Goal: Task Accomplishment & Management: Use online tool/utility

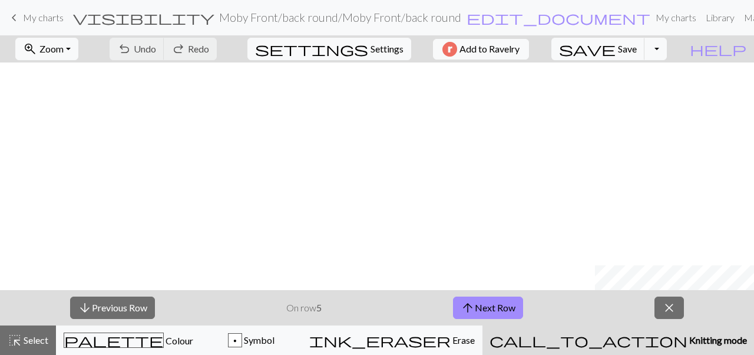
scroll to position [203, 595]
click at [495, 311] on button "arrow_upward Next Row" at bounding box center [488, 307] width 70 height 22
click at [642, 60] on button "save Save Save" at bounding box center [599, 49] width 94 height 22
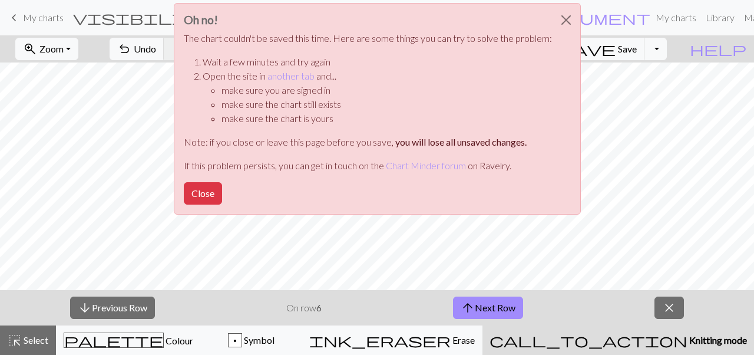
click at [306, 83] on li "Open the site in another tab and... make sure you are signed in make sure the c…" at bounding box center [377, 97] width 349 height 57
click at [306, 77] on link "another tab" at bounding box center [291, 75] width 47 height 11
click at [224, 190] on div "Oh no! The chart couldn't be saved this time. Here are some things you can try …" at bounding box center [377, 109] width 407 height 212
click at [218, 199] on button "Close" at bounding box center [203, 193] width 38 height 22
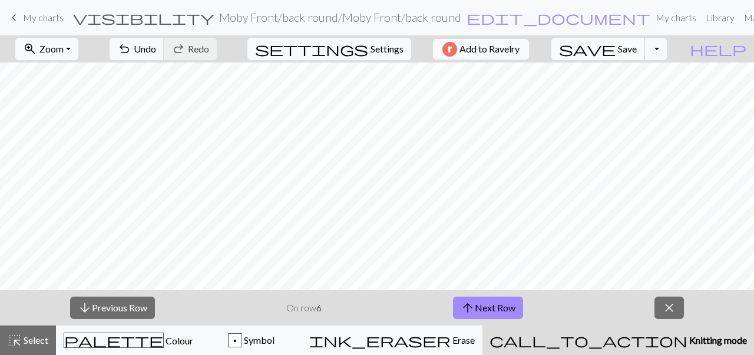
click at [616, 47] on span "save" at bounding box center [587, 49] width 57 height 17
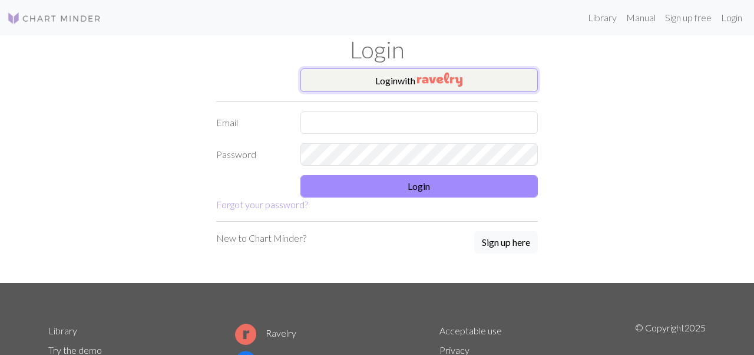
click at [394, 80] on button "Login with" at bounding box center [420, 80] width 238 height 24
